Goal: Find specific page/section

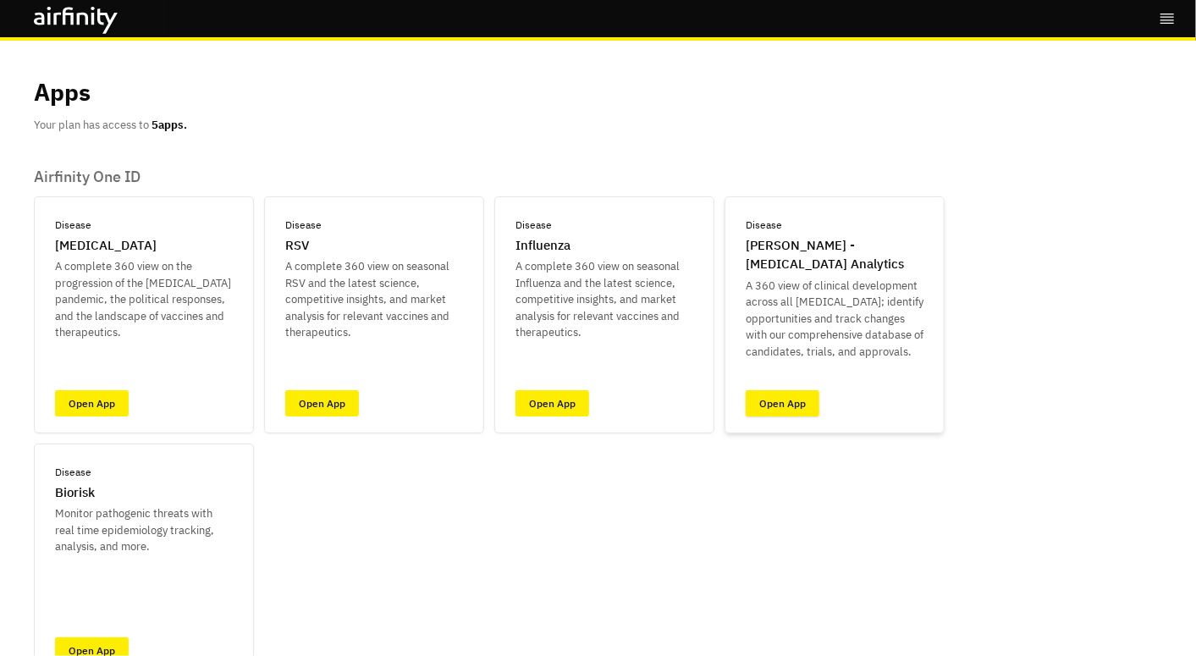
click at [763, 401] on link "Open App" at bounding box center [782, 403] width 74 height 26
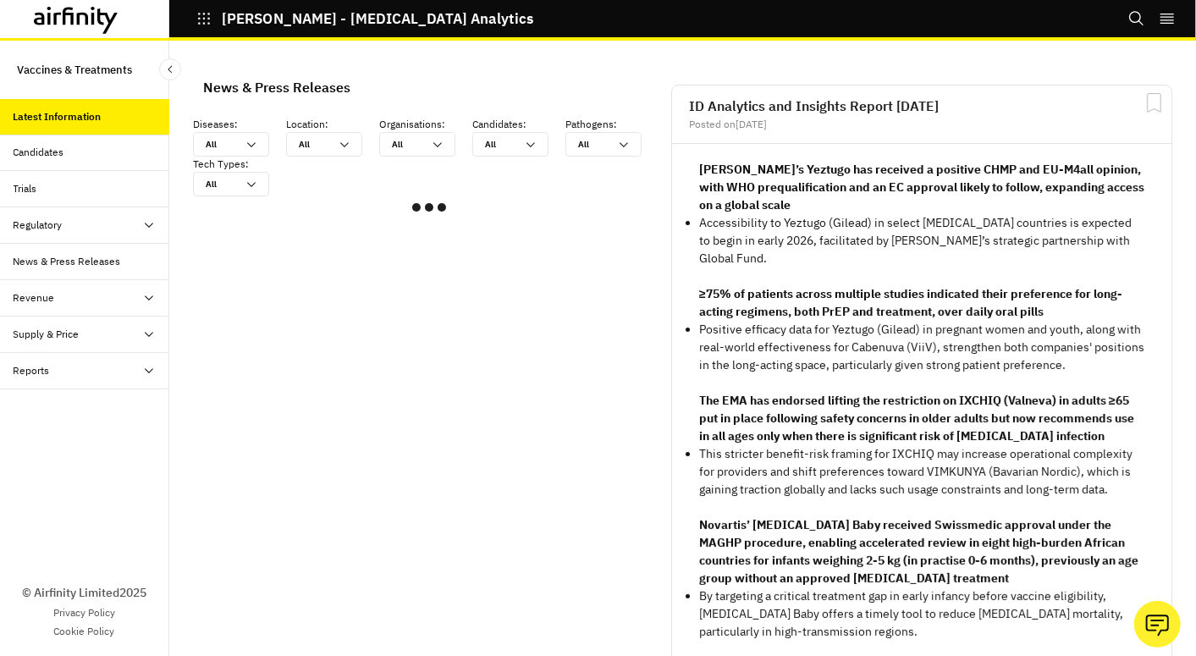
scroll to position [1000, 492]
click at [56, 190] on div "Trials" at bounding box center [92, 188] width 156 height 15
